Goal: Information Seeking & Learning: Learn about a topic

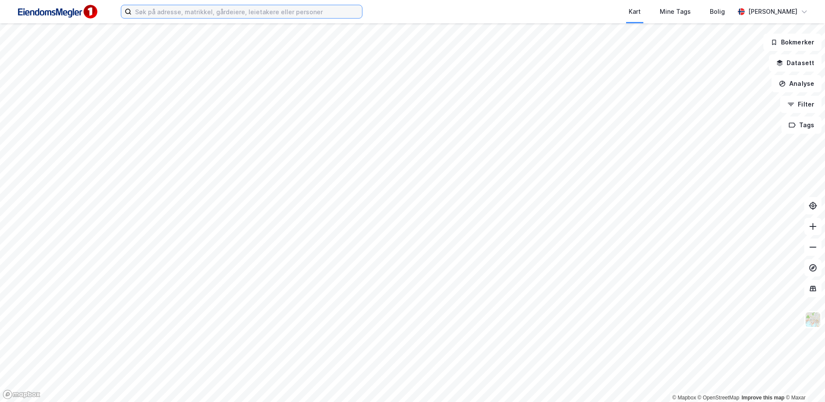
click at [223, 18] on input at bounding box center [247, 11] width 230 height 13
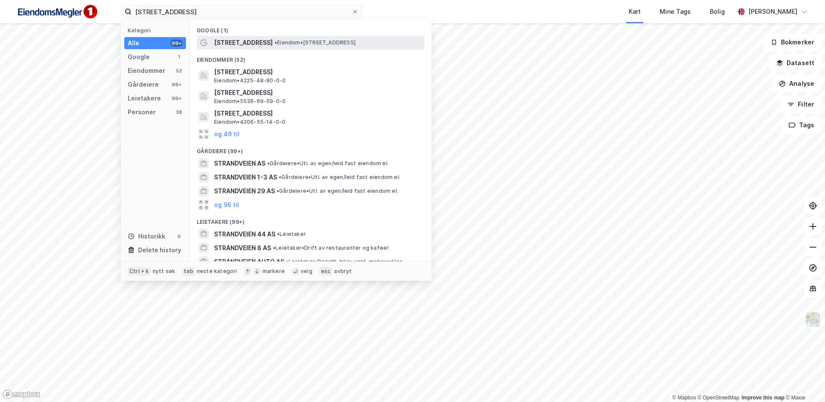
click at [218, 42] on span "[STREET_ADDRESS]" at bounding box center [243, 43] width 59 height 10
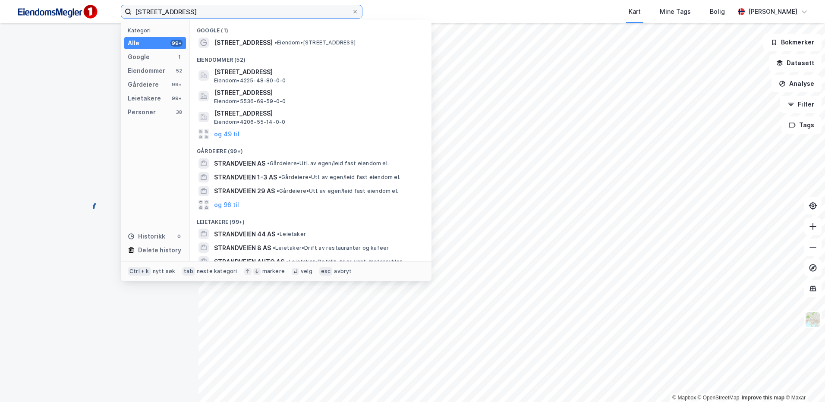
click at [194, 13] on input "[STREET_ADDRESS]" at bounding box center [242, 11] width 220 height 13
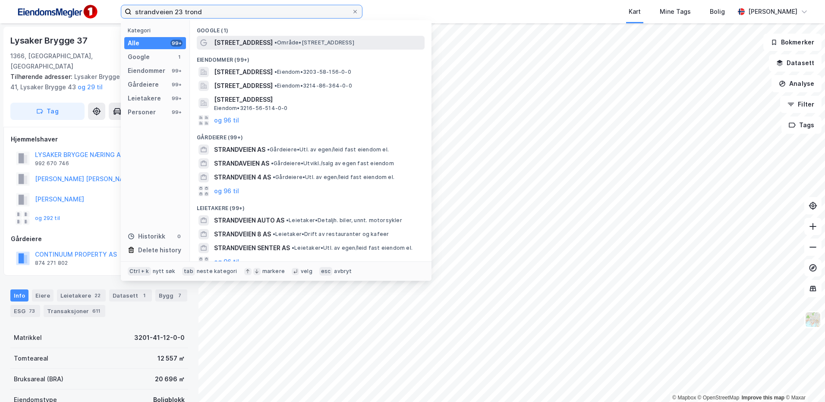
type input "strandveien 23 trond"
click at [275, 44] on span "• Område • Strandveien 23, 7067 Trondheim" at bounding box center [315, 42] width 80 height 7
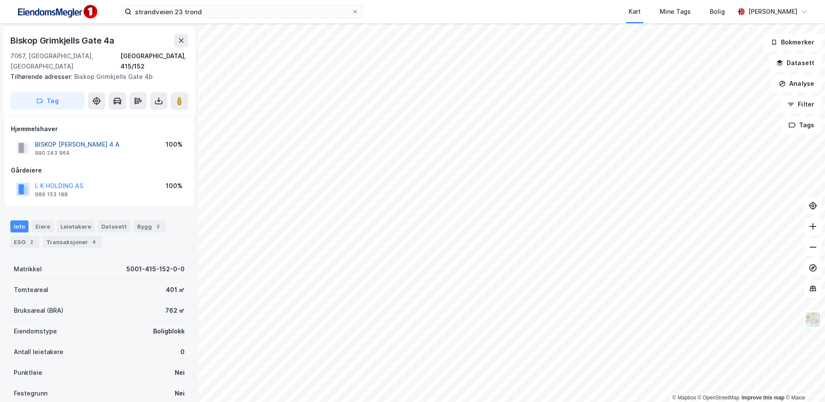
click at [0, 0] on button "BISKOP GRIMKJELLSGATE 4 A" at bounding box center [0, 0] width 0 height 0
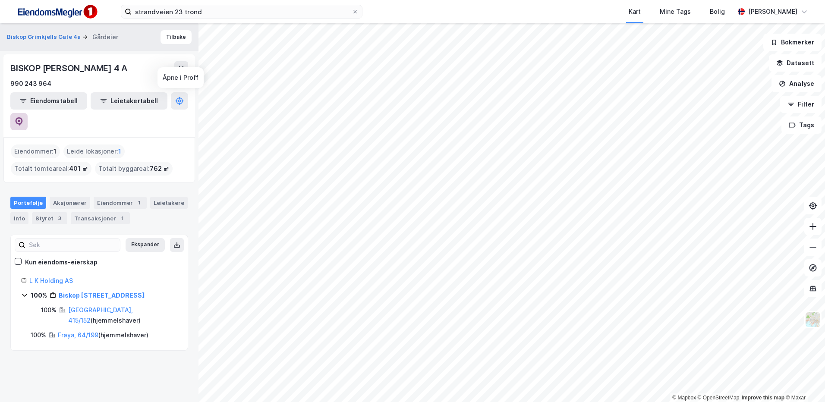
click at [28, 113] on button at bounding box center [18, 121] width 17 height 17
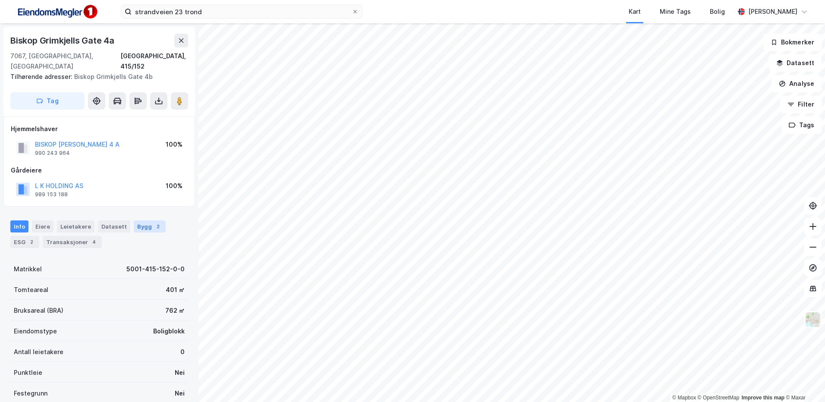
click at [154, 222] on div "2" at bounding box center [158, 226] width 9 height 9
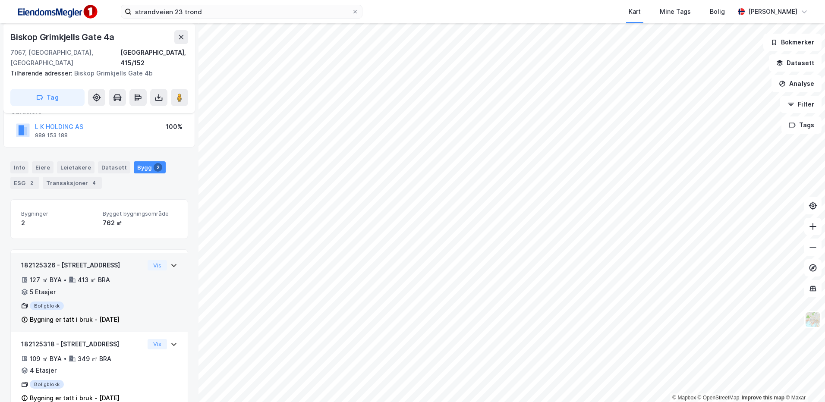
scroll to position [71, 0]
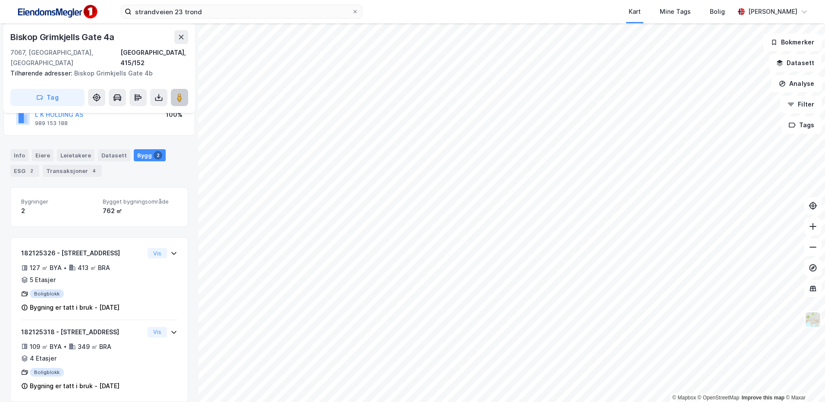
click at [183, 93] on icon at bounding box center [179, 97] width 9 height 9
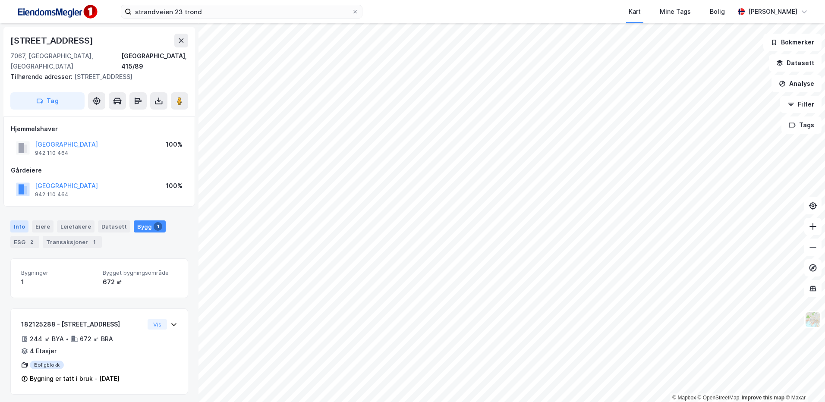
click at [17, 221] on div "Info" at bounding box center [19, 227] width 18 height 12
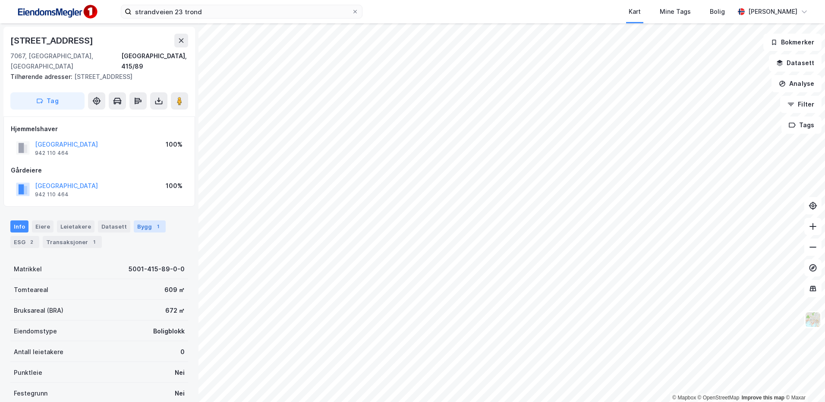
click at [142, 221] on div "Bygg 1" at bounding box center [150, 227] width 32 height 12
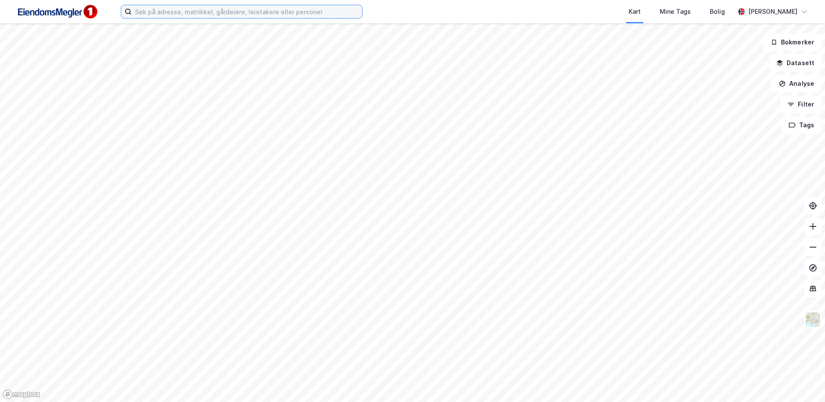
click at [235, 14] on input at bounding box center [247, 11] width 230 height 13
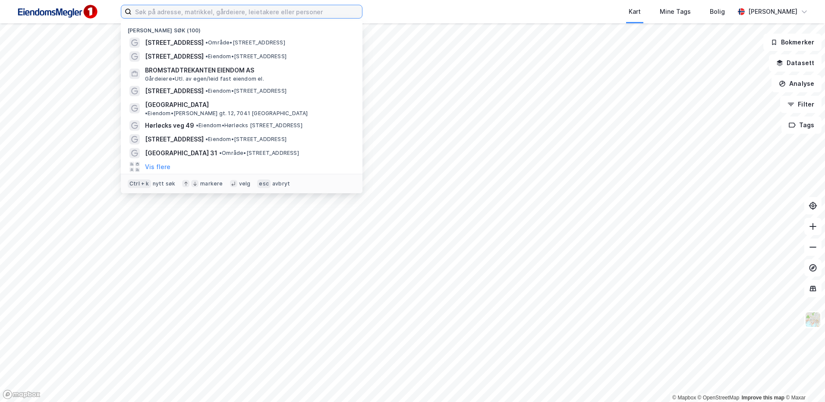
paste input "Skorgeneset 10"
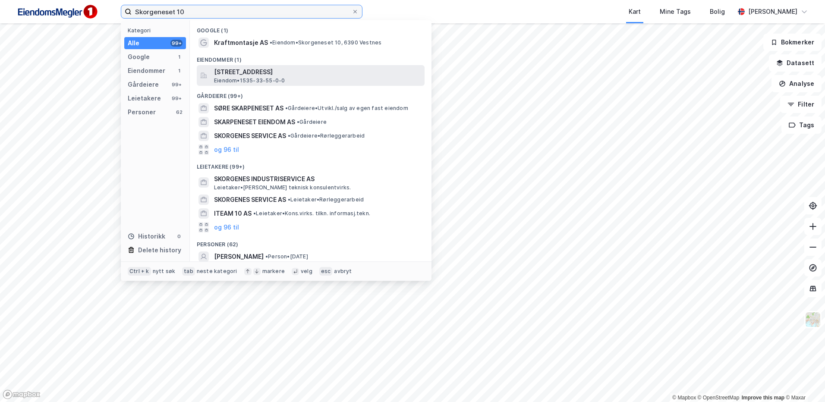
type input "Skorgeneset 10"
click at [263, 79] on span "Eiendom • 1535-33-55-0-0" at bounding box center [249, 80] width 71 height 7
